Goal: Task Accomplishment & Management: Use online tool/utility

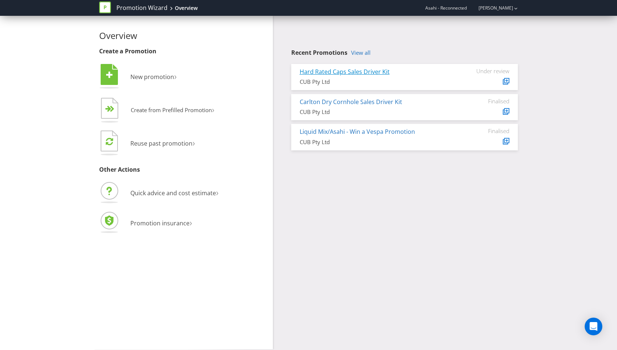
click at [354, 71] on link "Hard Rated Caps Sales Driver Kit" at bounding box center [345, 72] width 90 height 8
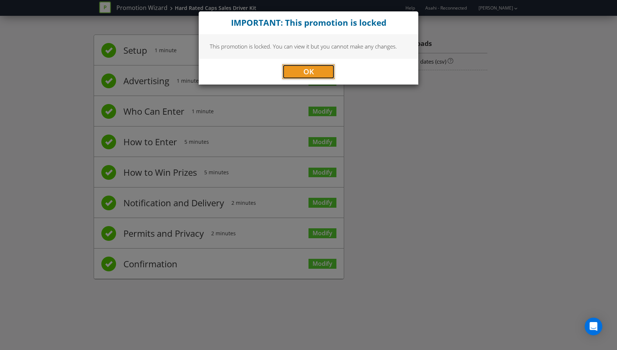
click at [300, 73] on button "OK" at bounding box center [308, 71] width 52 height 15
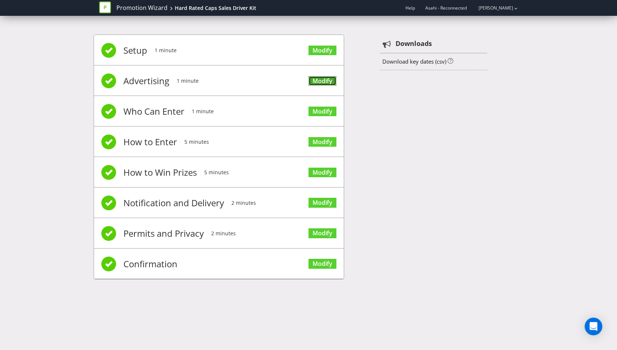
click at [322, 84] on link "Modify" at bounding box center [323, 81] width 28 height 10
click at [327, 137] on link "Modify" at bounding box center [323, 142] width 28 height 10
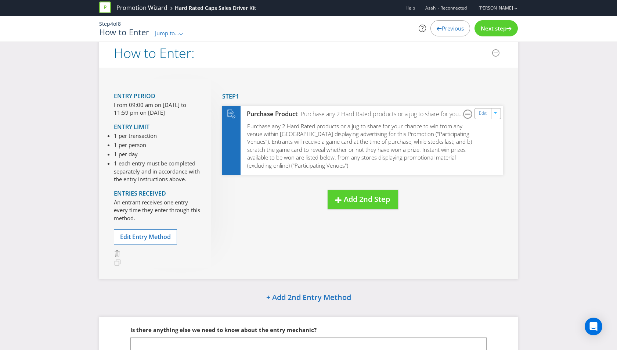
scroll to position [14, 0]
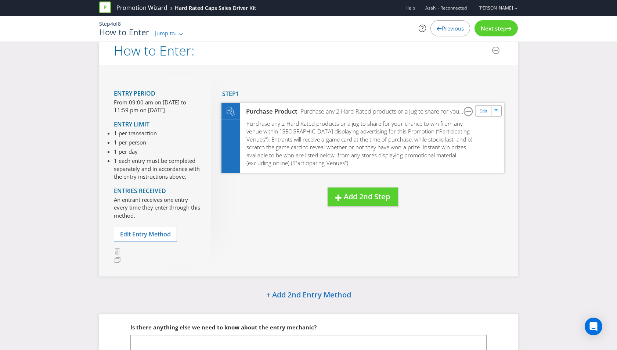
click at [251, 124] on span "Purchase any 2 Hard Rated products or a jug to share for your chance to win fro…" at bounding box center [359, 142] width 226 height 47
click at [482, 107] on link "Edit" at bounding box center [484, 111] width 8 height 8
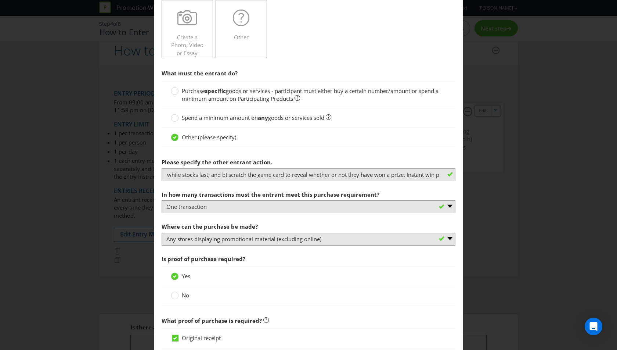
scroll to position [0, 706]
click at [518, 185] on div "How to Enter To enter the entrant must... Make a Purchase Connect on Social Med…" at bounding box center [308, 175] width 617 height 350
